Goal: Task Accomplishment & Management: Complete application form

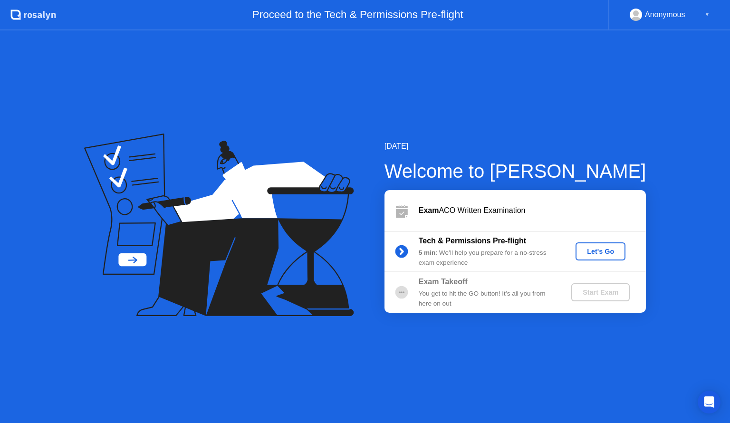
click at [611, 252] on div "Let's Go" at bounding box center [600, 251] width 42 height 8
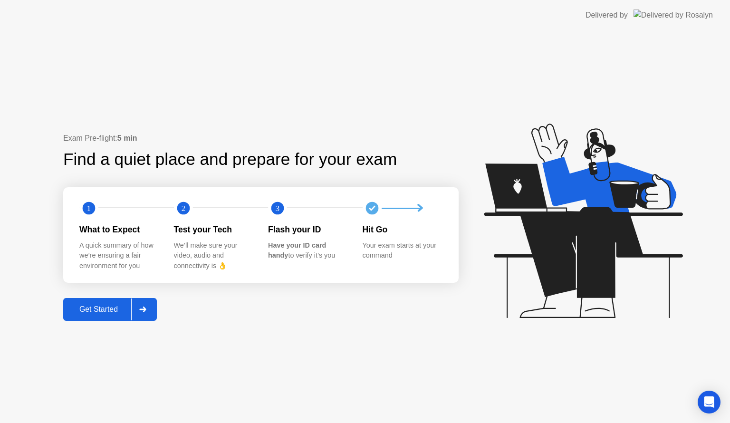
click at [152, 307] on div at bounding box center [142, 309] width 23 height 22
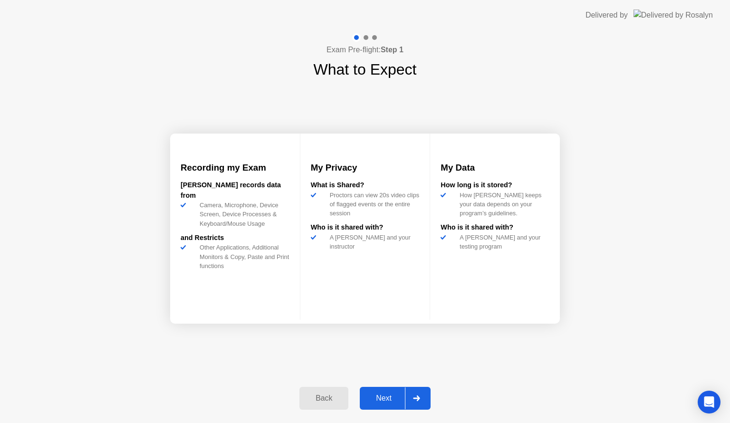
click at [393, 396] on div "Next" at bounding box center [383, 398] width 42 height 9
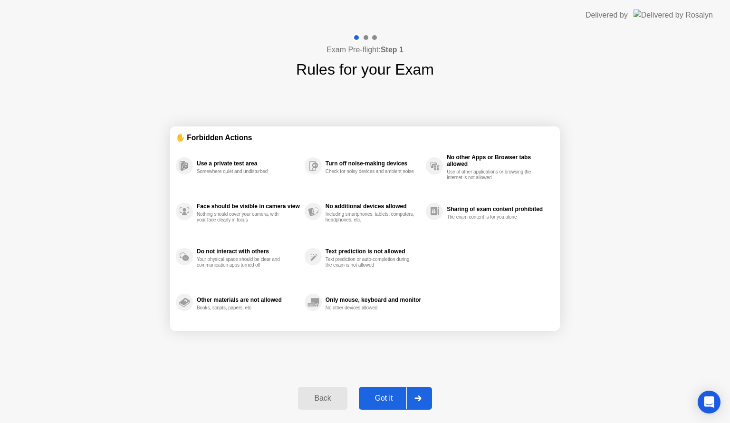
click at [393, 396] on div "Got it" at bounding box center [383, 398] width 45 height 9
select select "**********"
select select "*******"
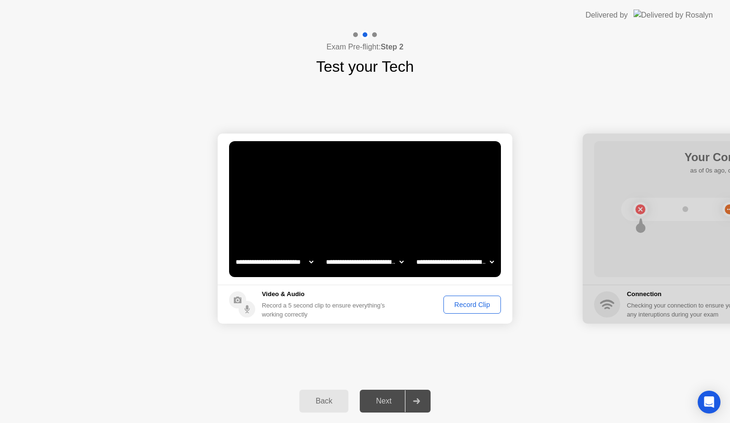
click at [455, 308] on div "Record Clip" at bounding box center [472, 305] width 51 height 8
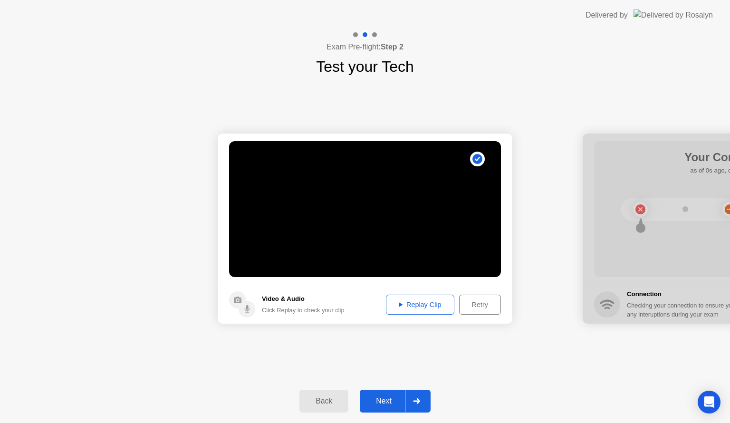
click at [427, 304] on div "Replay Clip" at bounding box center [420, 305] width 62 height 8
click at [412, 399] on div at bounding box center [416, 401] width 23 height 22
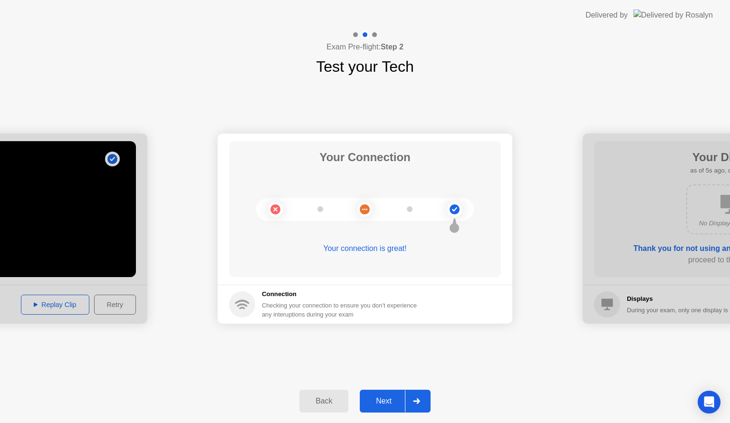
click at [412, 399] on div at bounding box center [416, 401] width 23 height 22
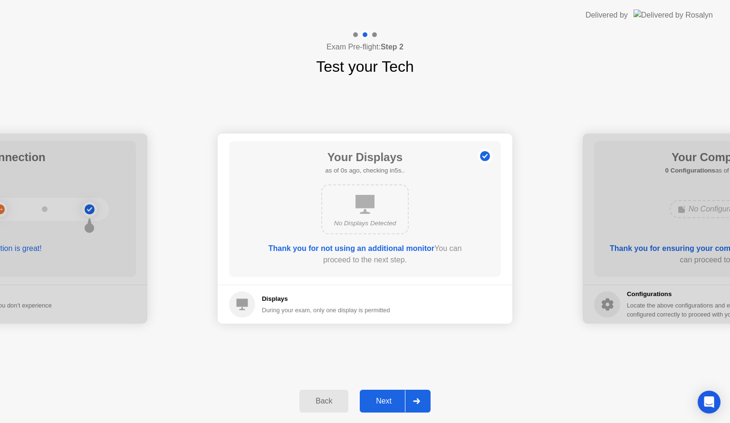
click at [401, 394] on button "Next" at bounding box center [395, 401] width 71 height 23
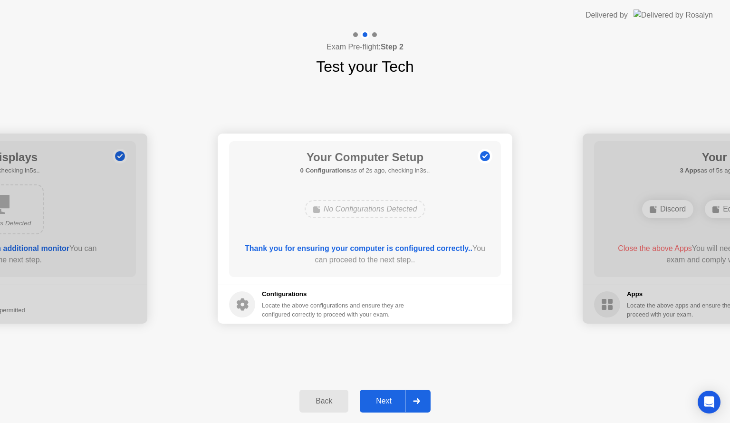
click at [419, 401] on icon at bounding box center [416, 401] width 7 height 6
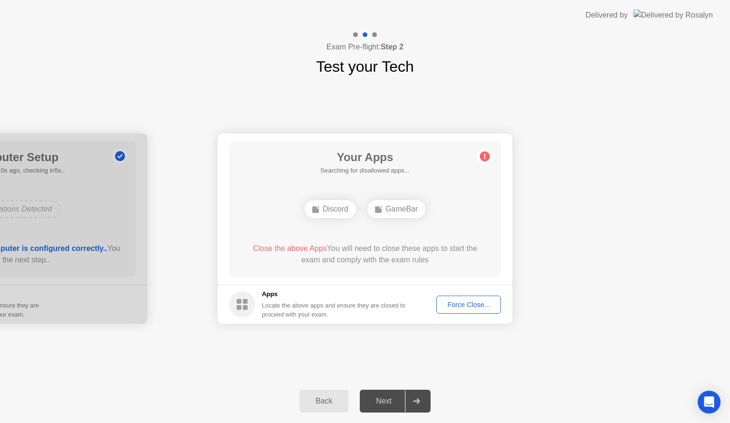
click at [467, 304] on div "Force Close..." at bounding box center [468, 305] width 58 height 8
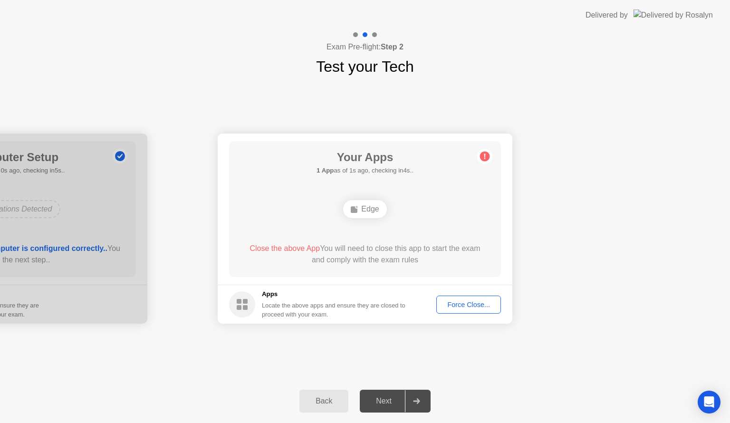
click at [464, 301] on div "Force Close..." at bounding box center [468, 305] width 58 height 8
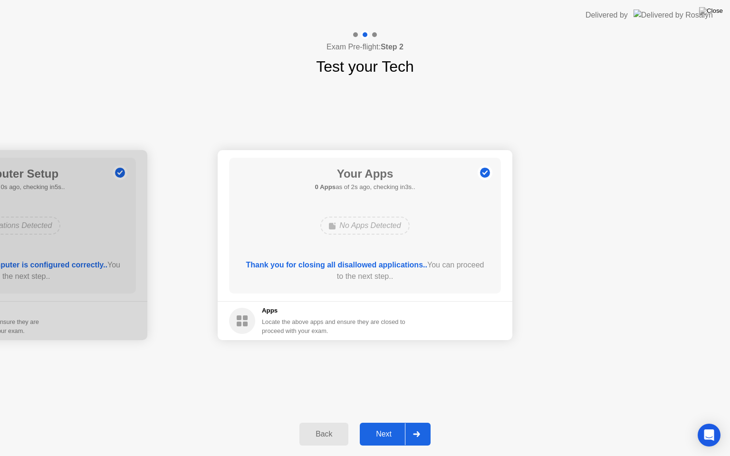
click at [423, 422] on div at bounding box center [416, 434] width 23 height 22
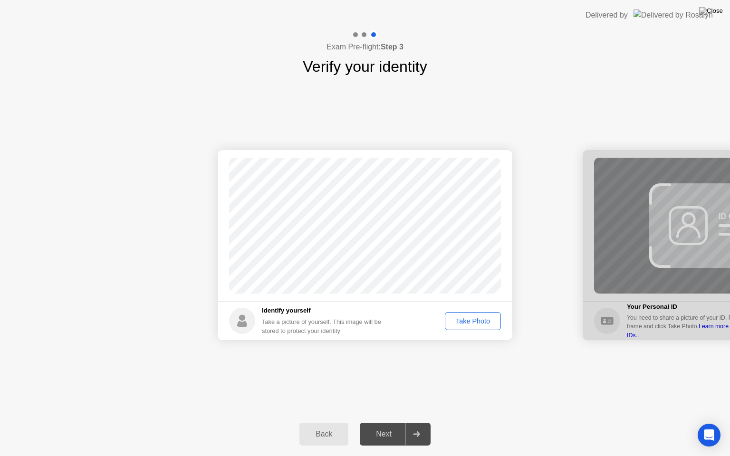
click at [471, 320] on div "Take Photo" at bounding box center [472, 321] width 49 height 8
click at [467, 325] on div "Retake" at bounding box center [478, 321] width 37 height 8
click at [418, 422] on icon at bounding box center [416, 434] width 7 height 6
click at [460, 326] on button "Take Photo" at bounding box center [473, 321] width 56 height 18
click at [422, 422] on div at bounding box center [416, 434] width 23 height 22
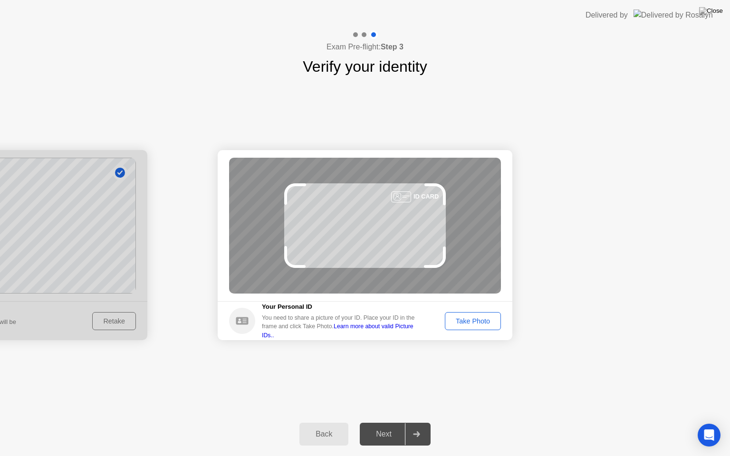
click at [480, 321] on div "Take Photo" at bounding box center [472, 321] width 49 height 8
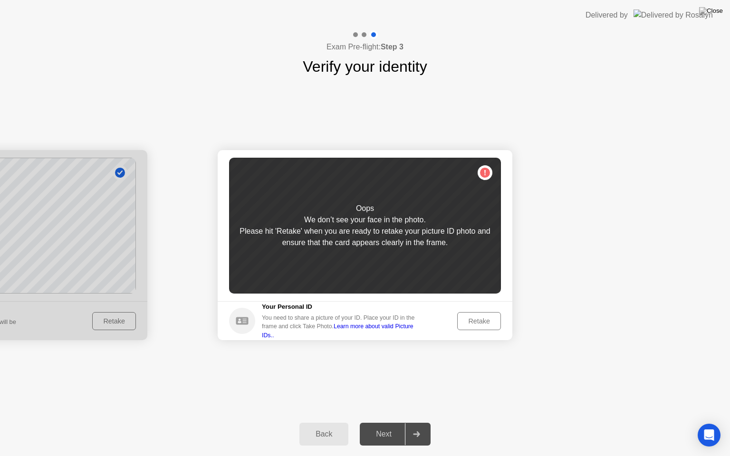
click at [481, 317] on div "Retake" at bounding box center [478, 321] width 37 height 8
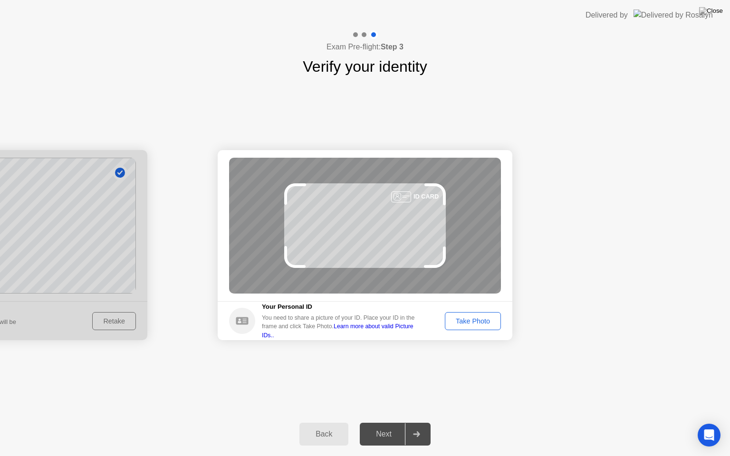
click at [481, 317] on div "Take Photo" at bounding box center [472, 321] width 49 height 8
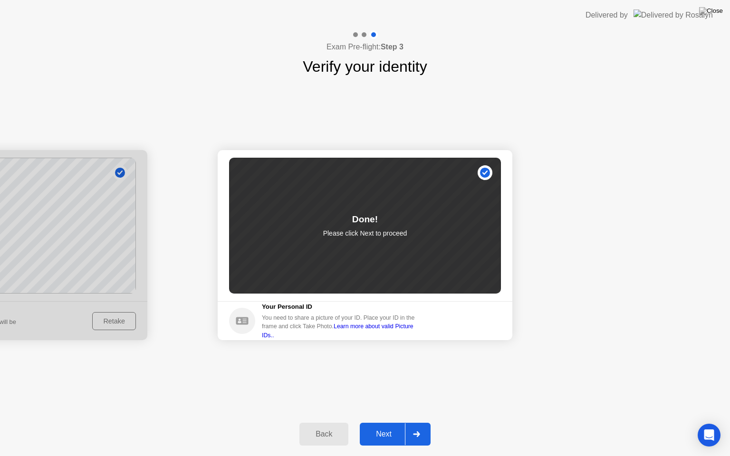
click at [418, 422] on icon at bounding box center [416, 434] width 7 height 6
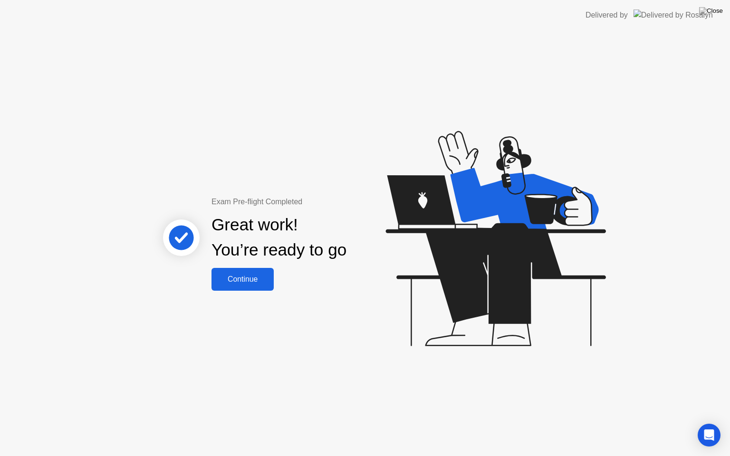
click at [247, 279] on div "Continue" at bounding box center [242, 279] width 57 height 9
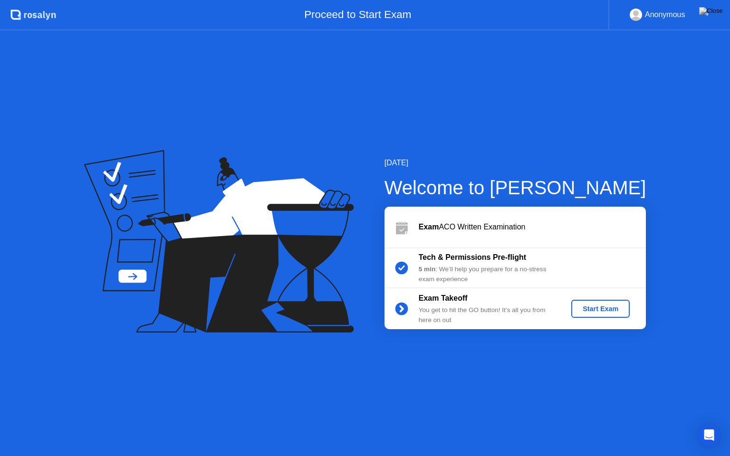
click at [610, 310] on div "Start Exam" at bounding box center [600, 309] width 51 height 8
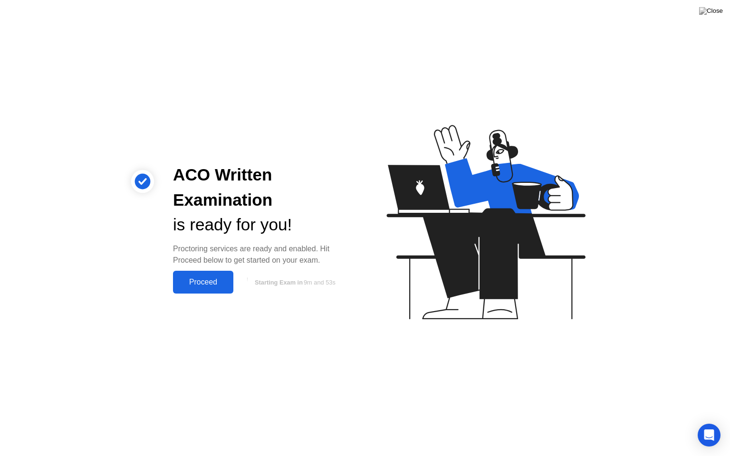
click at [204, 293] on button "Proceed" at bounding box center [203, 282] width 60 height 23
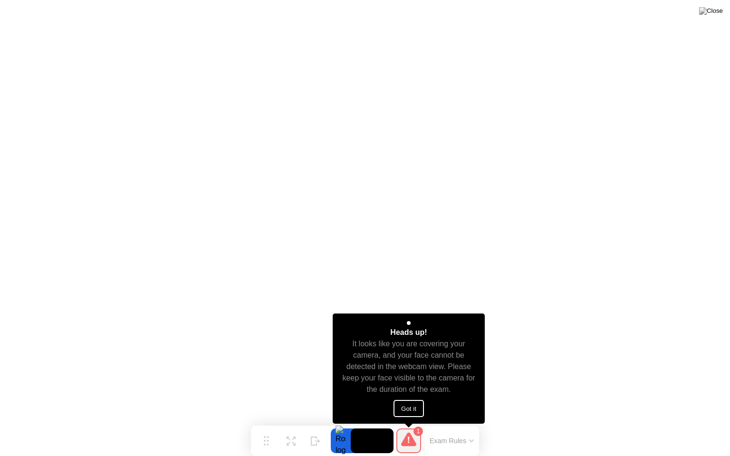
click at [407, 409] on button "Got it" at bounding box center [408, 408] width 30 height 17
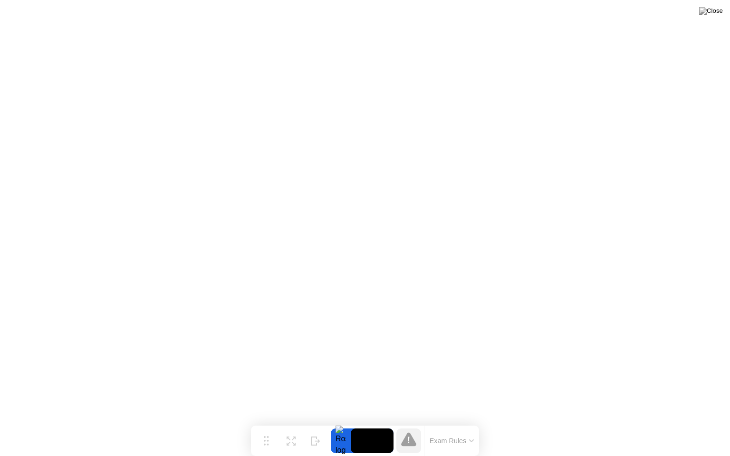
click at [373, 422] on video at bounding box center [372, 440] width 43 height 25
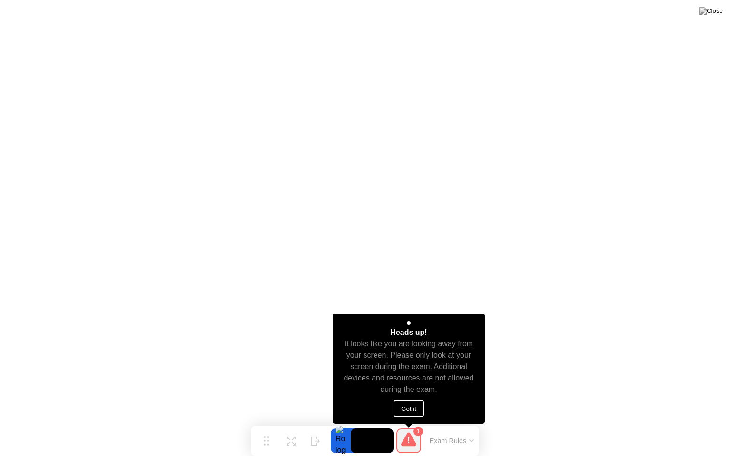
click at [409, 409] on button "Got it" at bounding box center [408, 408] width 30 height 17
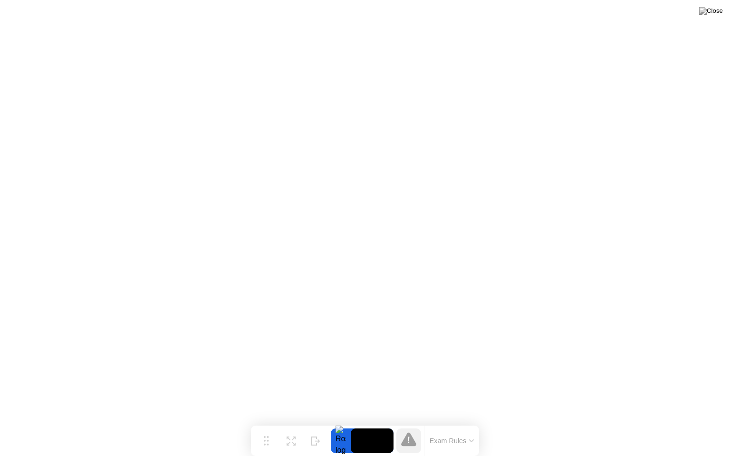
click at [466, 422] on button "Exam Rules" at bounding box center [452, 441] width 50 height 9
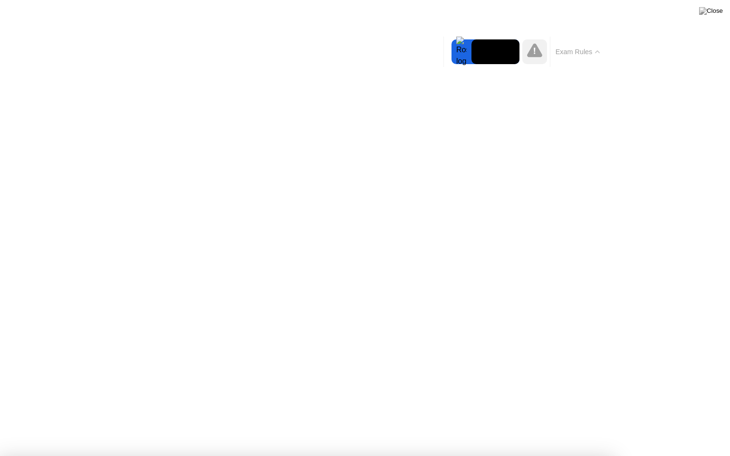
click at [584, 52] on button "Exam Rules" at bounding box center [577, 52] width 50 height 9
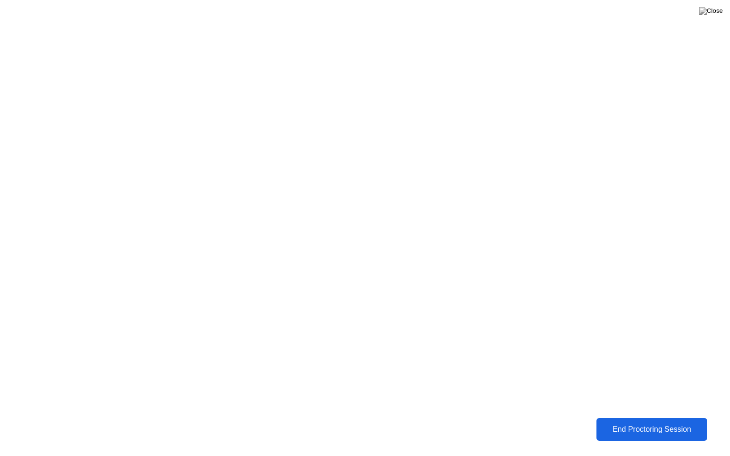
click at [640, 422] on div "End Proctoring Session" at bounding box center [651, 429] width 105 height 9
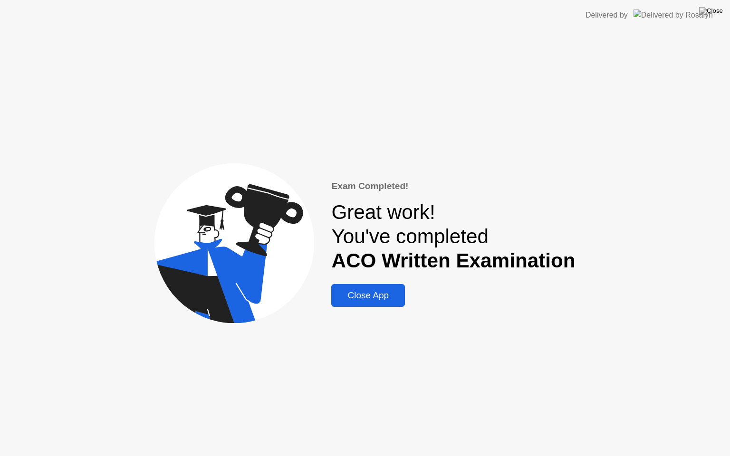
click at [376, 297] on div "Close App" at bounding box center [368, 295] width 68 height 10
